Goal: Task Accomplishment & Management: Manage account settings

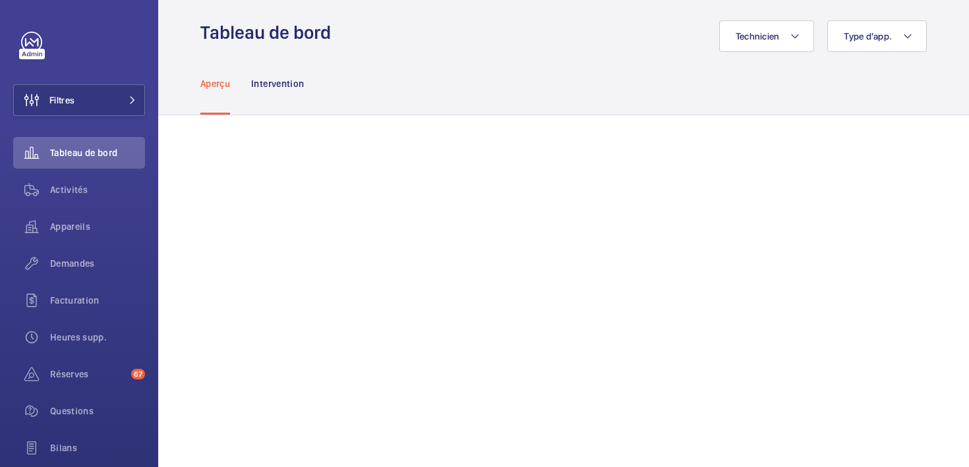
scroll to position [16, 0]
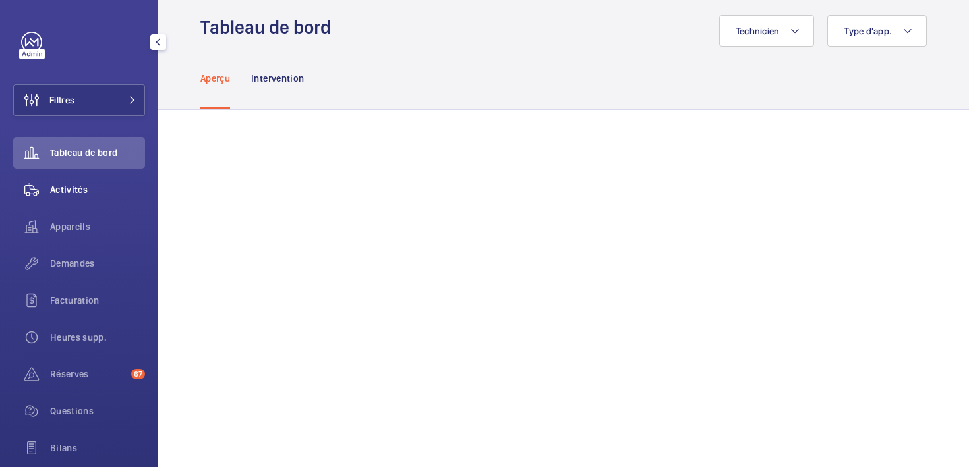
click at [75, 182] on div "Activités" at bounding box center [79, 190] width 132 height 32
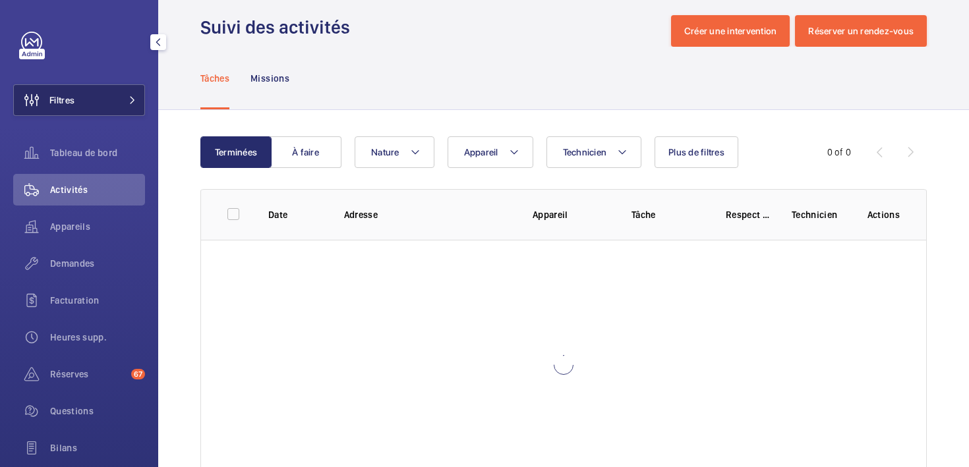
click at [99, 94] on button "Filtres" at bounding box center [79, 100] width 132 height 32
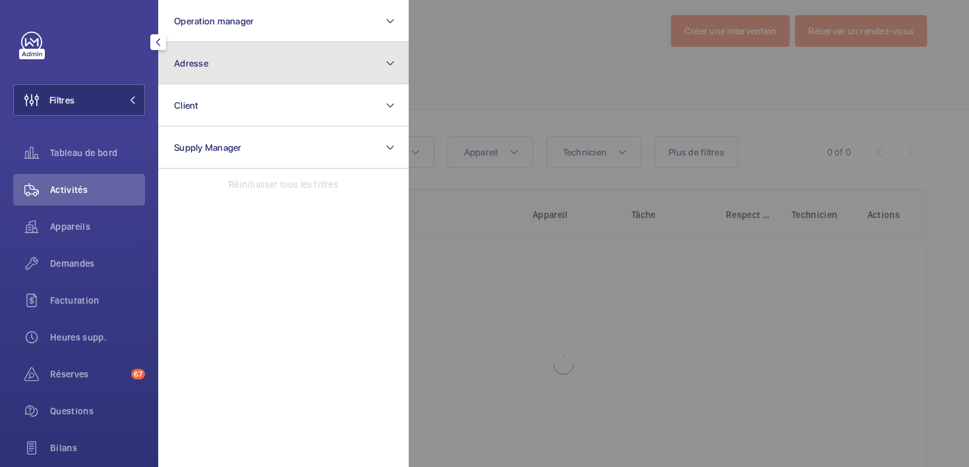
click at [277, 57] on button "Adresse" at bounding box center [283, 63] width 250 height 42
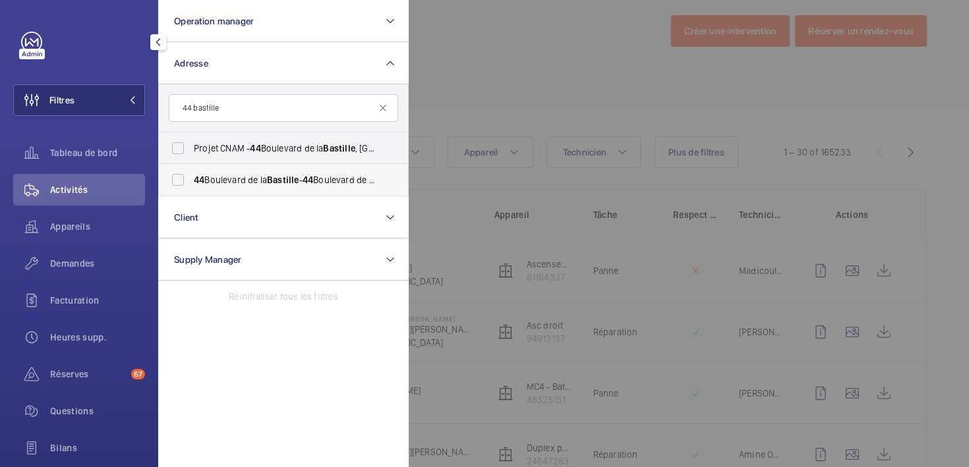
type input "44 bastille"
click at [244, 176] on span "[STREET_ADDRESS] - [STREET_ADDRESS]" at bounding box center [284, 179] width 181 height 13
click at [191, 176] on input "[STREET_ADDRESS] - [STREET_ADDRESS]" at bounding box center [178, 180] width 26 height 26
checkbox input "true"
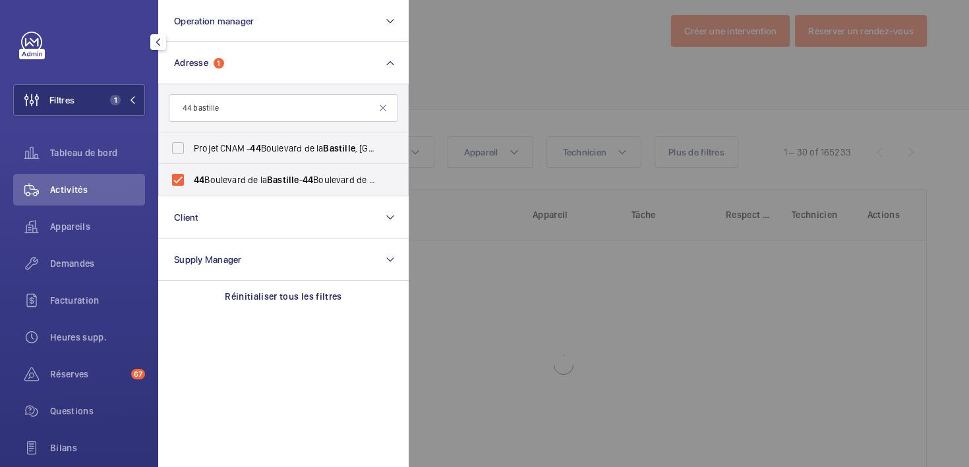
click at [481, 84] on div at bounding box center [893, 233] width 969 height 467
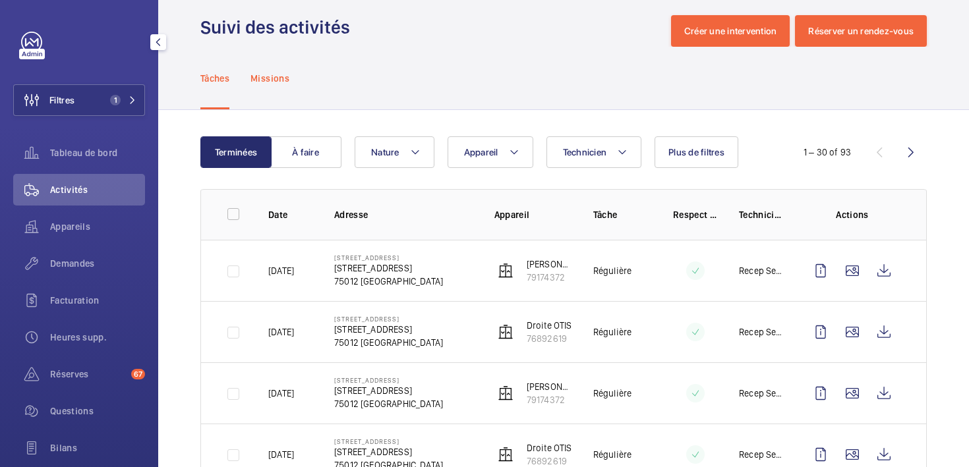
click at [269, 74] on p "Missions" at bounding box center [269, 78] width 39 height 13
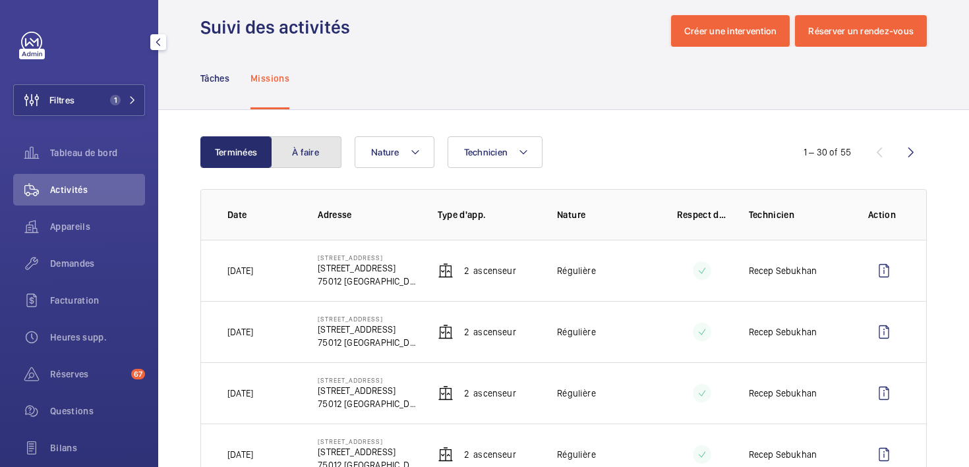
click at [304, 161] on button "À faire" at bounding box center [305, 152] width 71 height 32
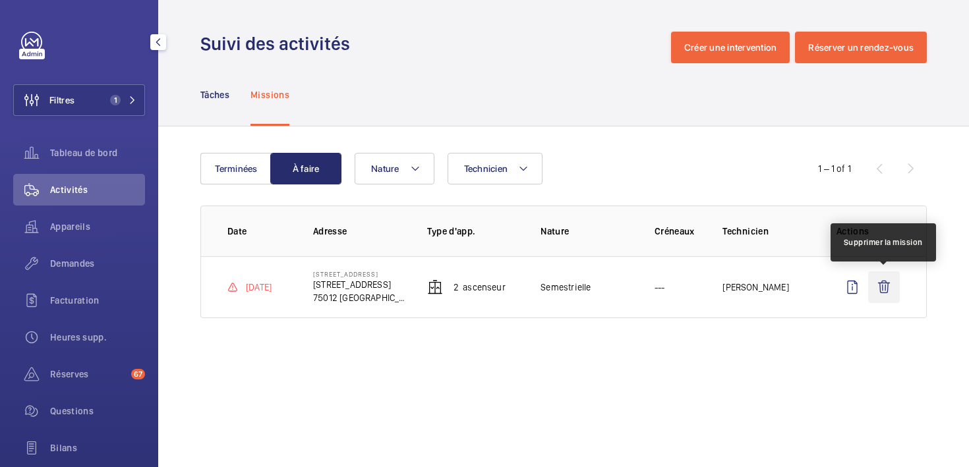
click at [894, 287] on wm-front-icon-button at bounding box center [884, 287] width 32 height 32
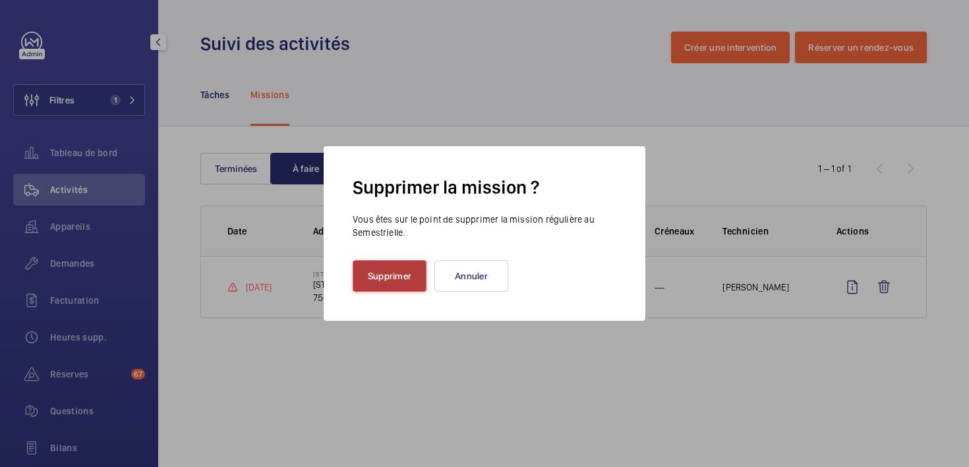
click at [403, 276] on button "Supprimer" at bounding box center [390, 276] width 74 height 32
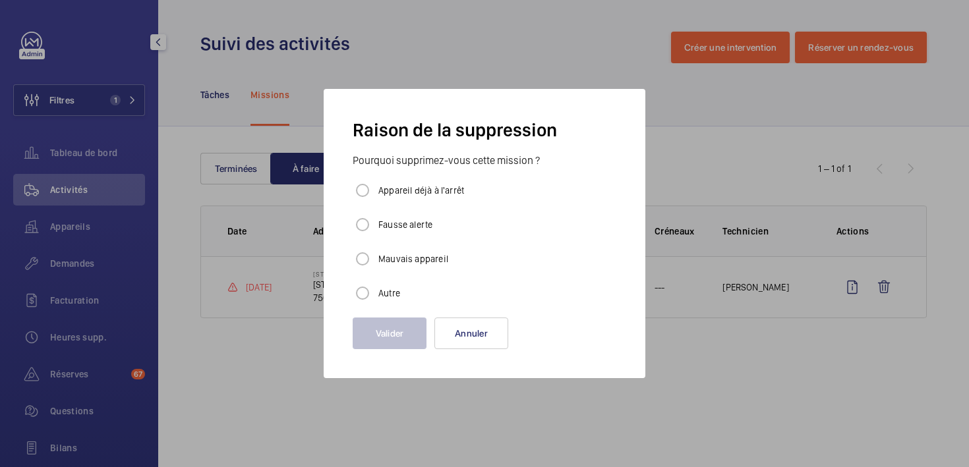
click at [386, 290] on label "Autre" at bounding box center [388, 293] width 24 height 13
click at [376, 290] on input "Autre" at bounding box center [362, 293] width 26 height 26
radio input "true"
click at [382, 332] on button "Valider" at bounding box center [390, 334] width 74 height 32
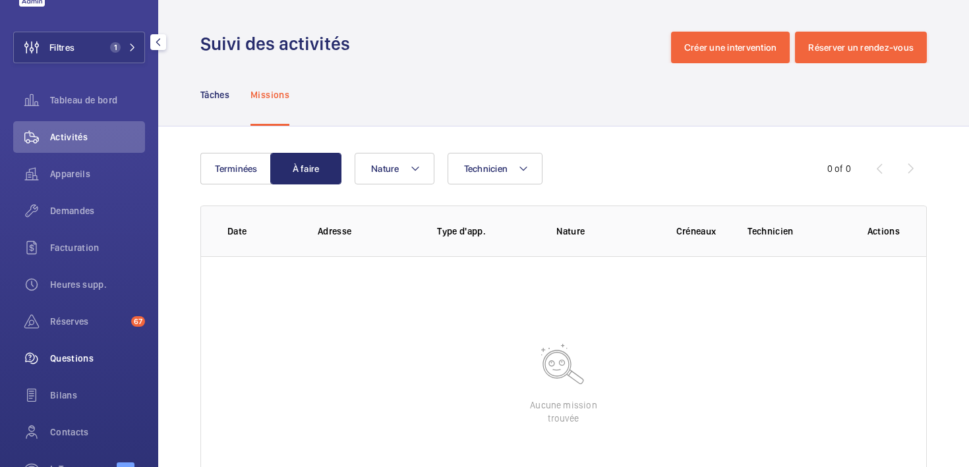
scroll to position [134, 0]
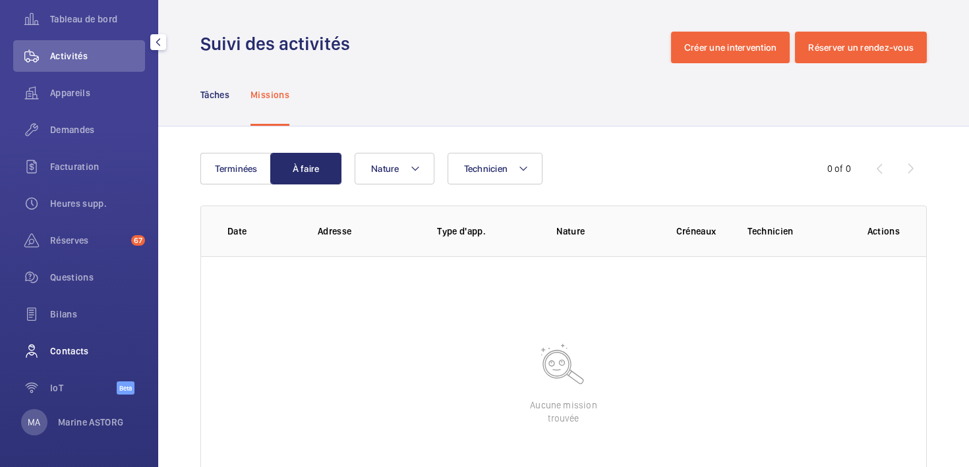
click at [74, 344] on div "Contacts" at bounding box center [79, 351] width 132 height 32
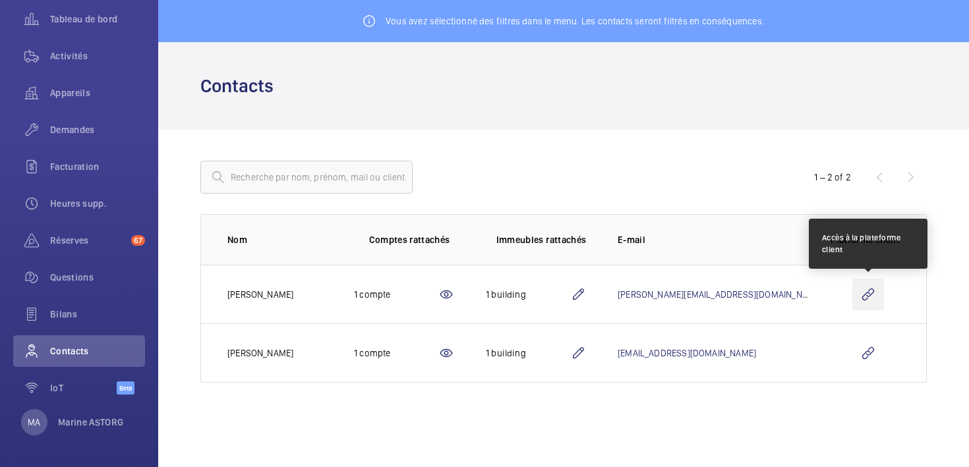
click at [866, 302] on wm-front-icon-button at bounding box center [868, 295] width 32 height 32
